Goal: Transaction & Acquisition: Purchase product/service

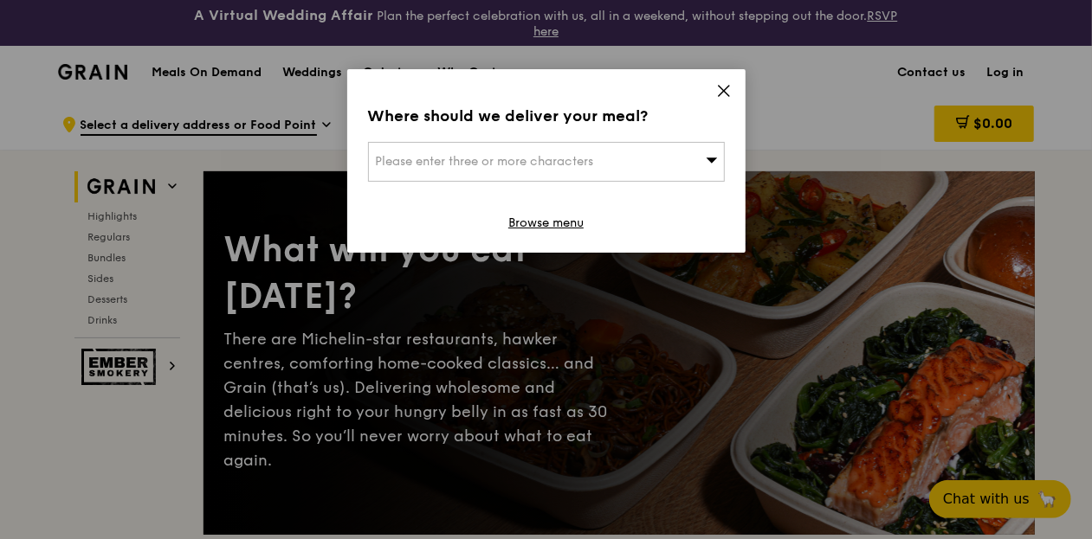
click at [668, 158] on div "Please enter three or more characters" at bounding box center [546, 162] width 357 height 40
click at [720, 93] on icon at bounding box center [724, 91] width 10 height 10
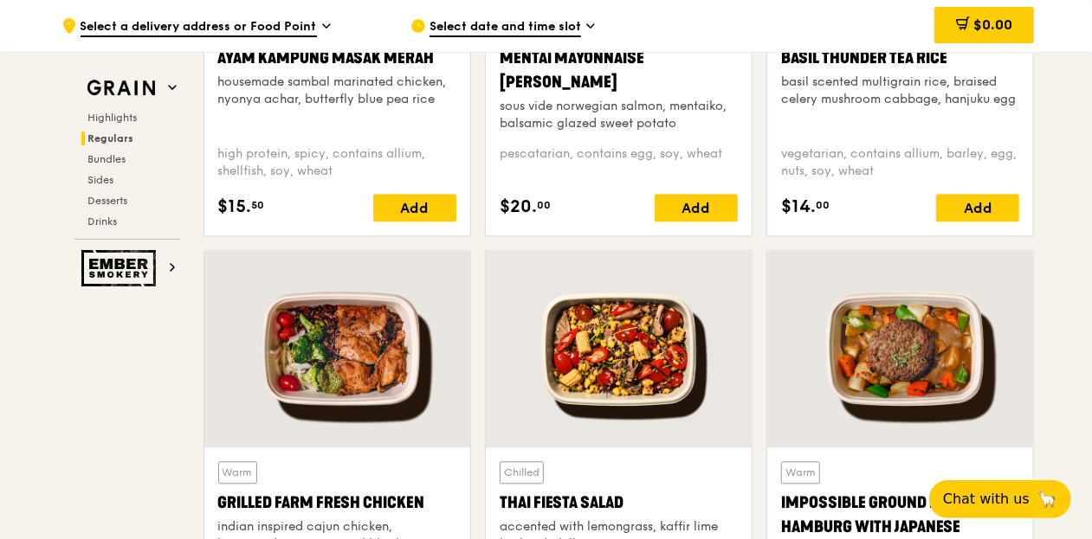
scroll to position [1991, 0]
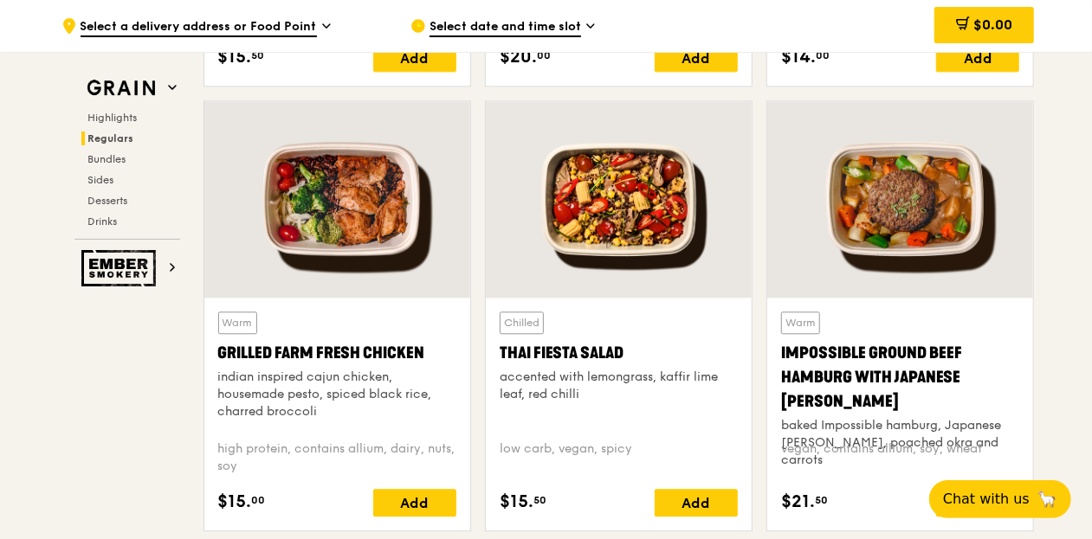
click at [641, 205] on div at bounding box center [619, 199] width 266 height 197
click at [552, 215] on div at bounding box center [619, 199] width 266 height 197
click at [630, 207] on div at bounding box center [619, 199] width 266 height 197
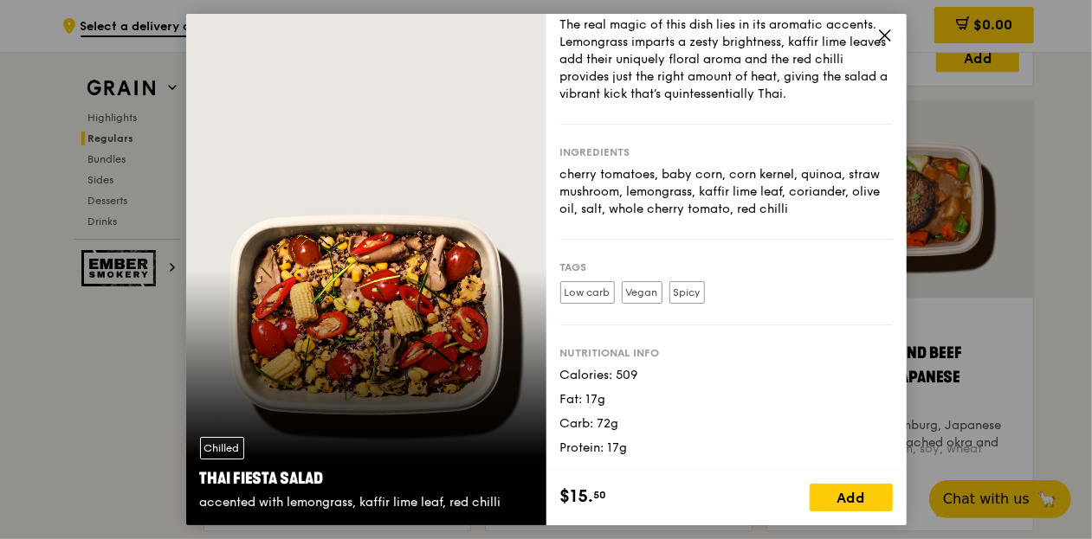
scroll to position [0, 0]
